Goal: Transaction & Acquisition: Purchase product/service

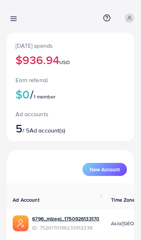
click at [17, 16] on icon at bounding box center [14, 19] width 8 height 8
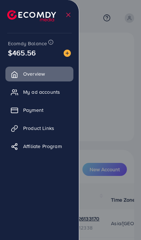
click at [118, 128] on div at bounding box center [70, 144] width 141 height 288
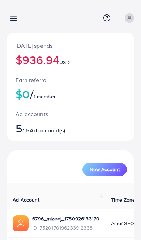
click at [13, 21] on icon at bounding box center [14, 19] width 8 height 8
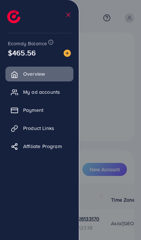
click at [46, 111] on link "Payment" at bounding box center [39, 110] width 68 height 14
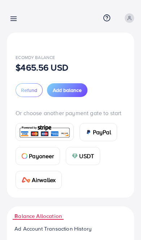
click at [77, 92] on span "Add balance" at bounding box center [67, 89] width 29 height 7
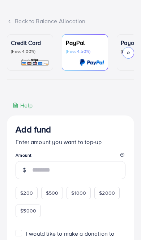
click at [30, 55] on div "Credit Card (Fee: 4.00%)" at bounding box center [30, 52] width 38 height 28
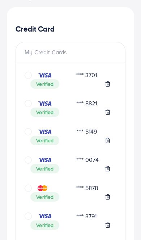
scroll to position [146, 0]
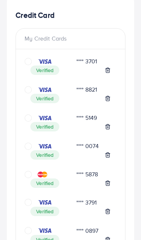
click at [31, 120] on icon "circle" at bounding box center [28, 117] width 7 height 7
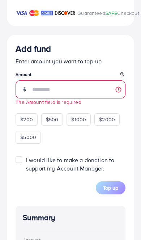
scroll to position [1062, 0]
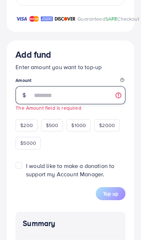
click at [74, 96] on input "number" at bounding box center [78, 95] width 93 height 18
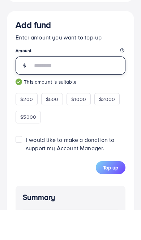
type input "***"
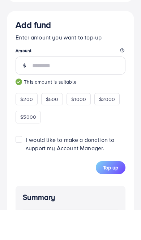
scroll to position [1092, 0]
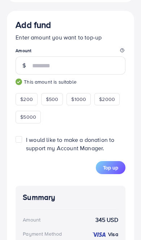
click at [114, 171] on span "Top up" at bounding box center [110, 167] width 15 height 7
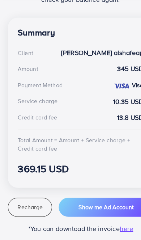
scroll to position [151, 0]
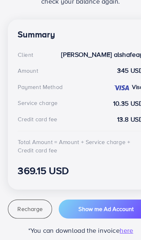
click at [33, 209] on span "Recharge" at bounding box center [26, 212] width 22 height 7
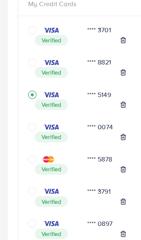
click at [26, 81] on icon "circle" at bounding box center [28, 84] width 7 height 7
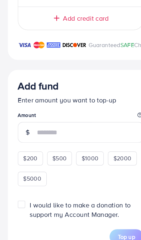
scroll to position [1038, 0]
click at [80, 118] on input "number" at bounding box center [78, 120] width 93 height 18
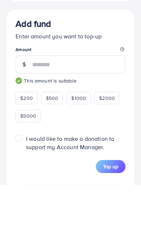
type input "***"
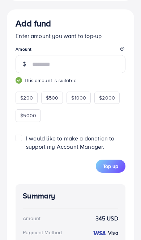
click at [116, 169] on span "Top up" at bounding box center [110, 165] width 15 height 7
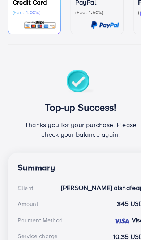
scroll to position [0, 0]
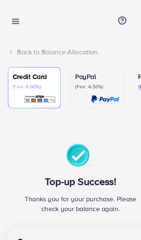
click at [13, 19] on line at bounding box center [14, 19] width 6 height 0
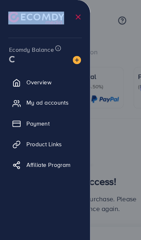
click at [92, 128] on div at bounding box center [70, 144] width 141 height 288
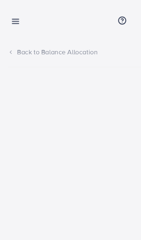
click at [15, 15] on icon at bounding box center [14, 19] width 8 height 8
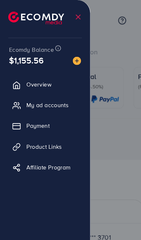
click at [106, 127] on div at bounding box center [70, 144] width 141 height 288
